Goal: Task Accomplishment & Management: Complete application form

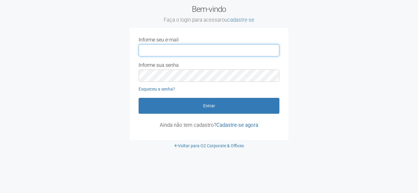
type input "**********"
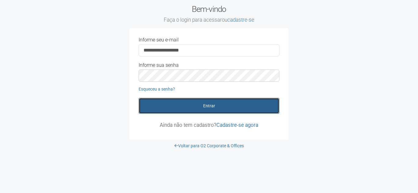
click at [209, 106] on button "Entrar" at bounding box center [208, 106] width 141 height 16
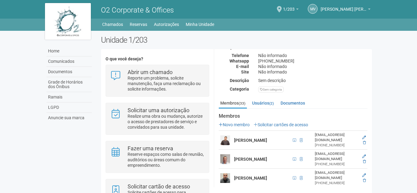
scroll to position [61, 0]
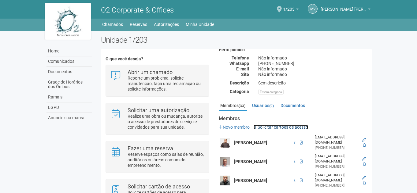
click at [286, 128] on link "Solicitar cartões de acesso" at bounding box center [280, 127] width 54 height 5
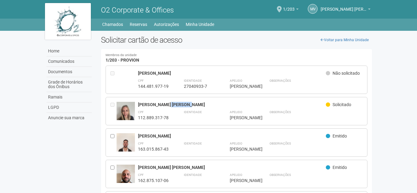
drag, startPoint x: 163, startPoint y: 107, endPoint x: 239, endPoint y: 110, distance: 76.8
click at [222, 105] on div "[PERSON_NAME]" at bounding box center [232, 105] width 188 height 6
click at [266, 106] on div "[PERSON_NAME]" at bounding box center [232, 105] width 188 height 6
click at [328, 43] on link "Voltar para Minha Unidade" at bounding box center [344, 39] width 55 height 9
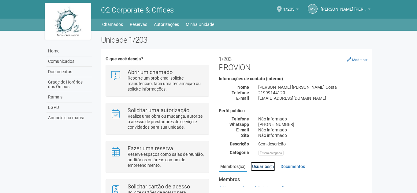
click at [262, 166] on link "Usuários (2)" at bounding box center [262, 166] width 25 height 9
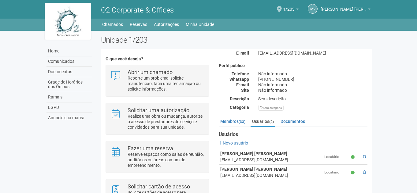
scroll to position [36, 0]
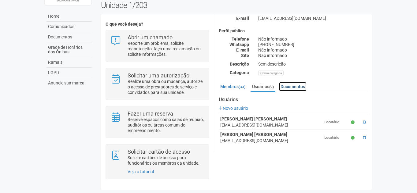
click at [302, 87] on link "Documentos" at bounding box center [293, 86] width 28 height 9
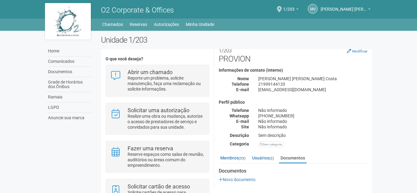
scroll to position [11, 0]
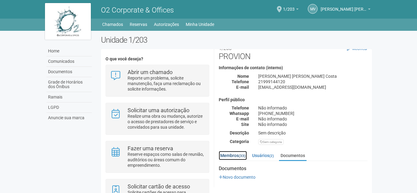
click at [227, 156] on link "Membros (33)" at bounding box center [233, 155] width 28 height 9
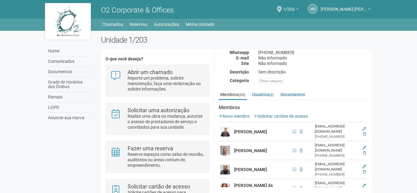
scroll to position [11, 0]
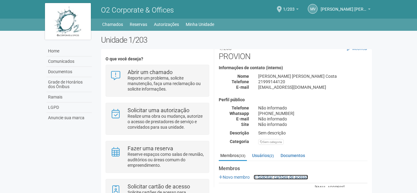
click at [283, 177] on link "Solicitar cartões de acesso" at bounding box center [280, 177] width 54 height 5
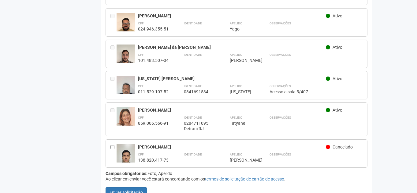
scroll to position [941, 0]
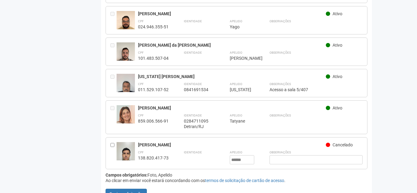
click at [346, 143] on span "Cancelado" at bounding box center [342, 145] width 20 height 5
click at [261, 142] on div "Renato de Souza Rocha Neto" at bounding box center [232, 145] width 188 height 6
click at [155, 156] on div "138.820.417-73" at bounding box center [153, 159] width 31 height 6
click at [257, 150] on div "CPF 138.820.417-73 Identidade Apelido ****** Renato Observações" at bounding box center [250, 156] width 225 height 15
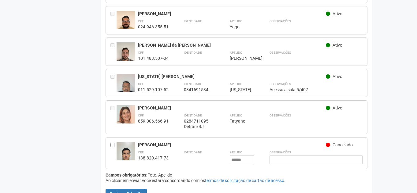
click at [144, 149] on div "CPF 138.820.417-73" at bounding box center [153, 156] width 31 height 15
click at [122, 142] on img at bounding box center [125, 154] width 18 height 24
click at [156, 142] on div "[PERSON_NAME]" at bounding box center [232, 145] width 188 height 6
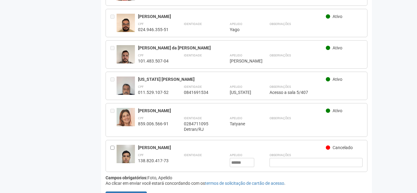
scroll to position [945, 0]
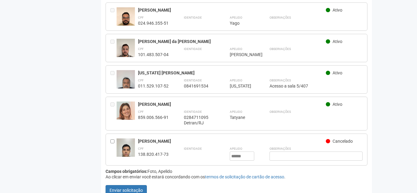
click at [332, 139] on div "Cancelado" at bounding box center [344, 142] width 37 height 7
click at [300, 152] on input "text" at bounding box center [315, 156] width 93 height 9
click at [121, 139] on img at bounding box center [125, 151] width 18 height 24
click at [123, 186] on button "Enviar solicitação" at bounding box center [125, 191] width 41 height 10
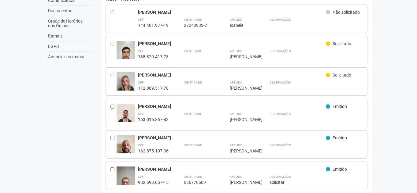
scroll to position [0, 0]
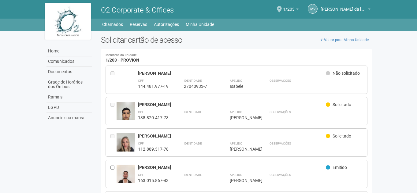
click at [129, 115] on img at bounding box center [125, 114] width 18 height 24
click at [164, 118] on div "138.820.417-73" at bounding box center [153, 118] width 31 height 6
click at [190, 112] on strong "Identidade" at bounding box center [193, 112] width 18 height 3
click at [259, 109] on div "CPF 138.820.417-73 Identidade Apelido ****** Renato Observações" at bounding box center [250, 115] width 225 height 12
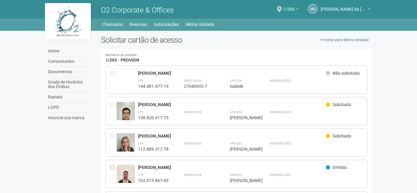
click at [120, 118] on img at bounding box center [125, 114] width 18 height 24
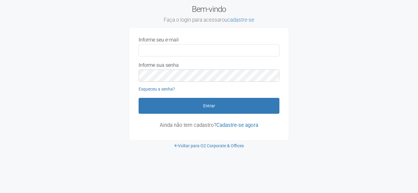
type input "**********"
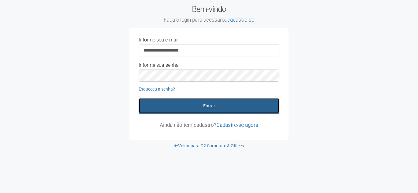
click at [195, 109] on button "Entrar" at bounding box center [208, 106] width 141 height 16
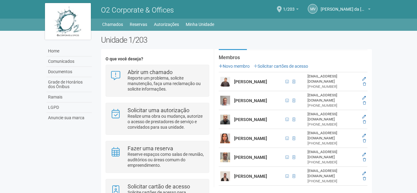
scroll to position [61, 0]
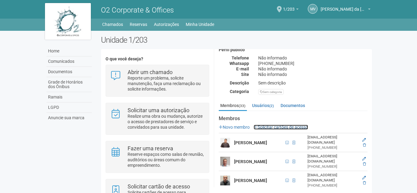
click at [274, 127] on link "Solicitar cartões de acesso" at bounding box center [280, 127] width 54 height 5
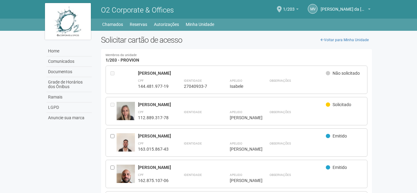
click at [115, 76] on div at bounding box center [113, 80] width 6 height 19
click at [156, 76] on div "[PERSON_NAME]" at bounding box center [232, 74] width 188 height 6
click at [346, 40] on link "Voltar para Minha Unidade" at bounding box center [344, 39] width 55 height 9
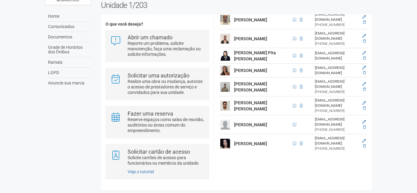
scroll to position [195, 0]
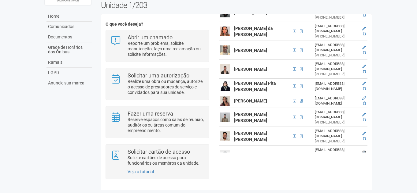
click at [363, 151] on icon at bounding box center [364, 153] width 4 height 4
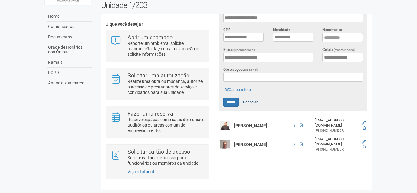
scroll to position [168, 0]
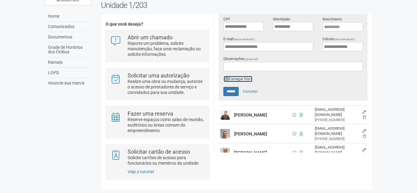
click at [236, 76] on link "Carregar foto" at bounding box center [237, 79] width 29 height 7
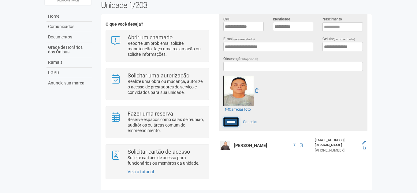
click at [230, 120] on input "******" at bounding box center [230, 122] width 15 height 9
type input "******"
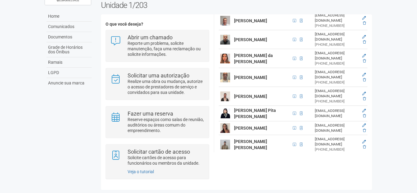
scroll to position [165, 0]
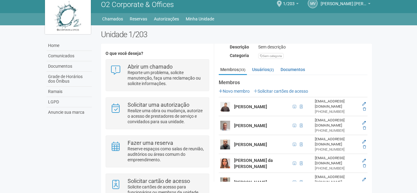
scroll to position [31, 0]
